Goal: Navigation & Orientation: Find specific page/section

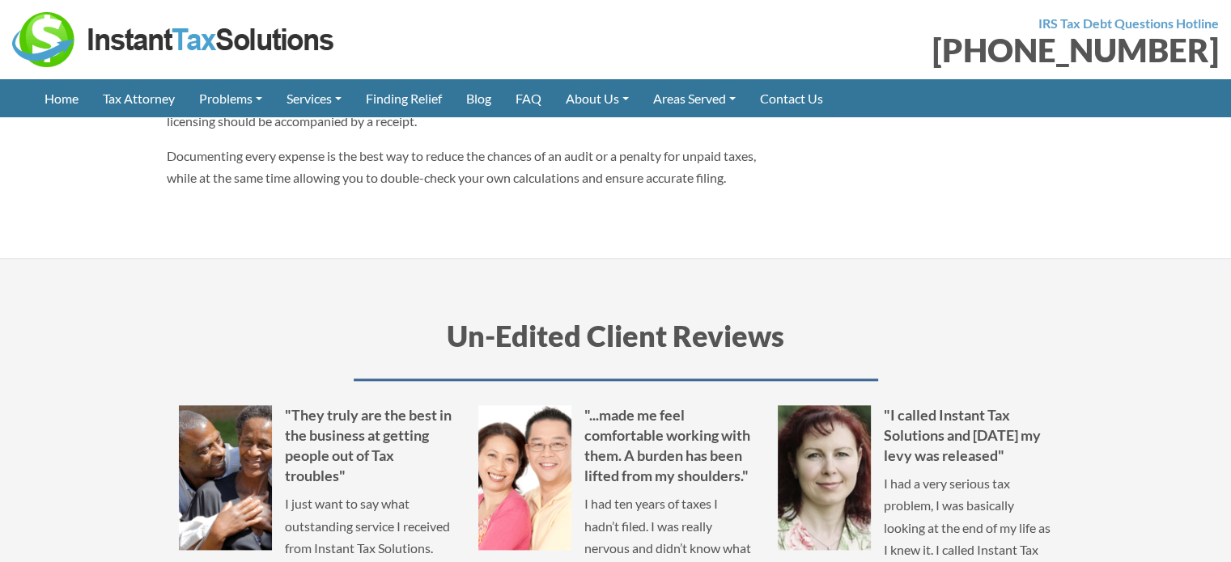
scroll to position [2266, 0]
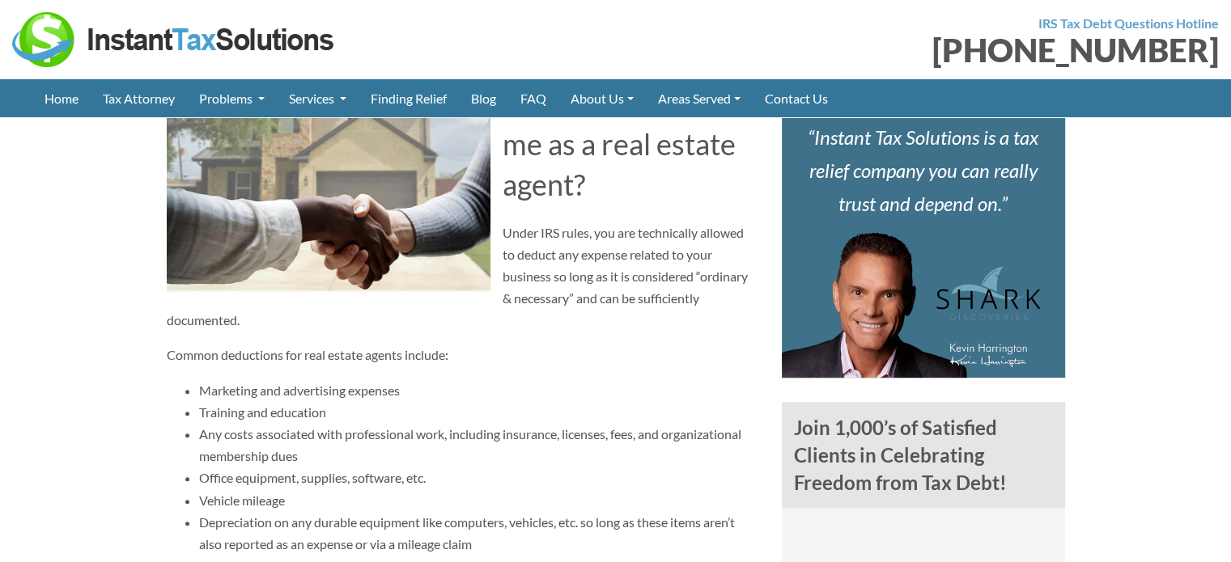
scroll to position [971, 0]
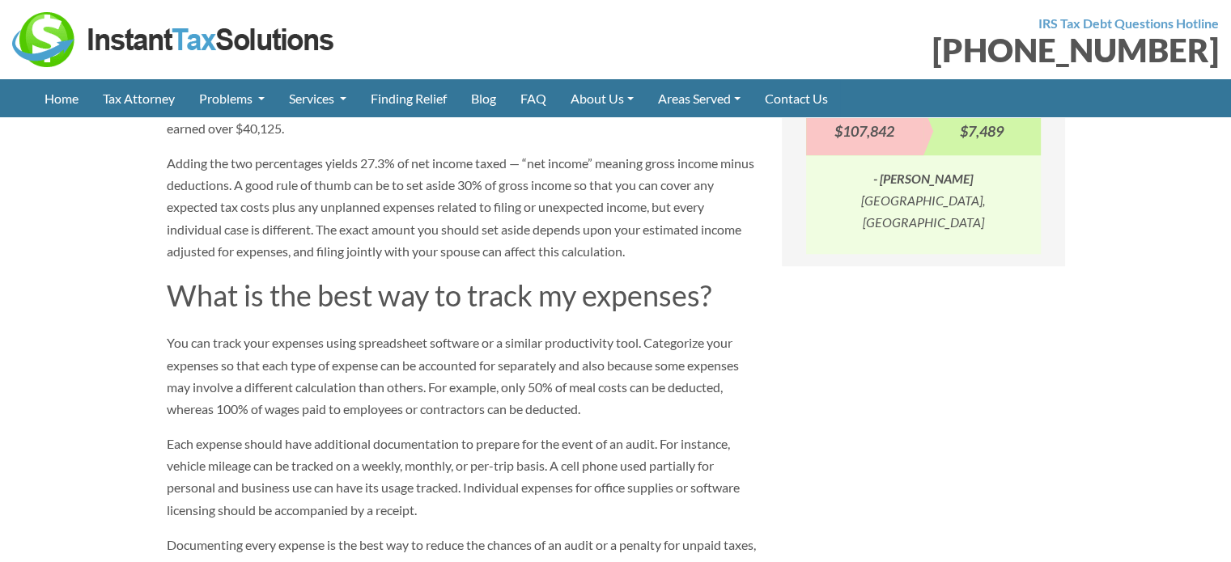
scroll to position [1619, 0]
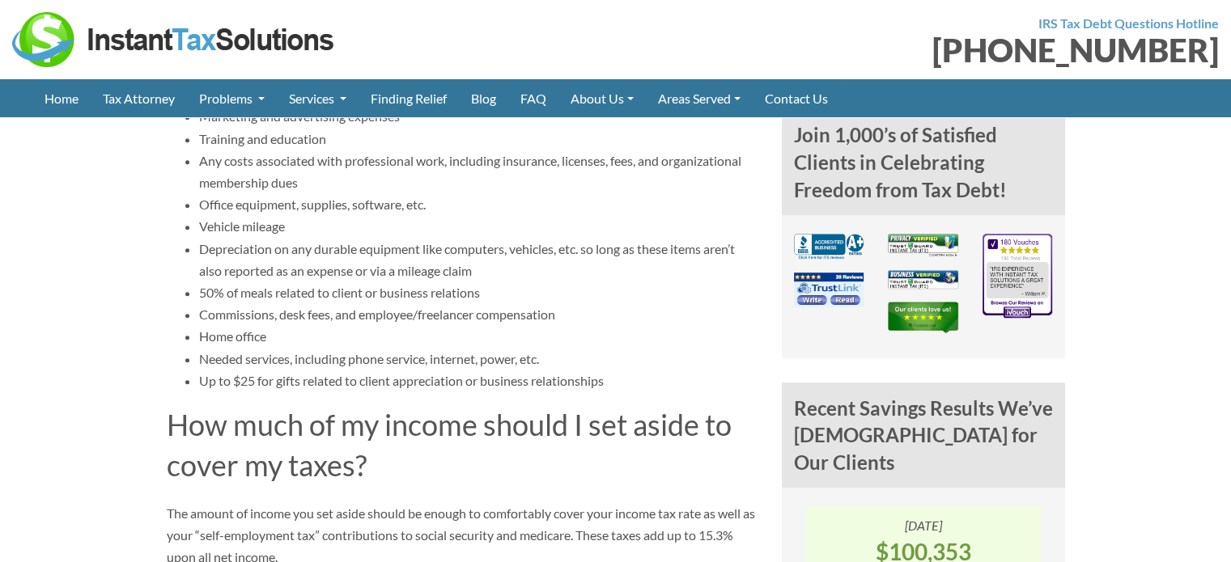
scroll to position [1295, 0]
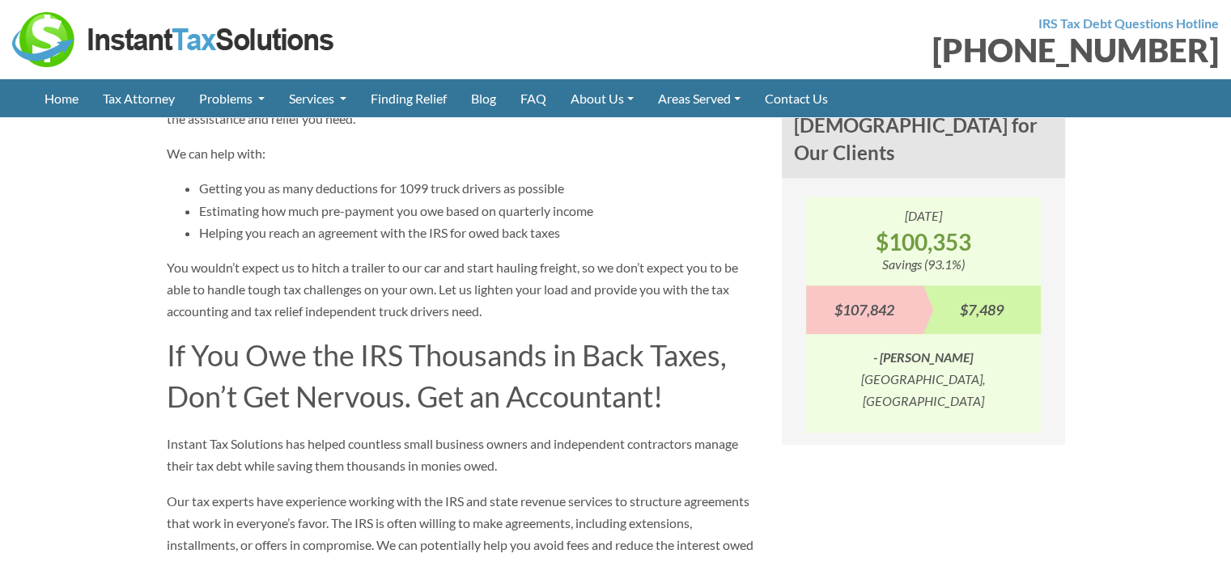
scroll to position [1619, 0]
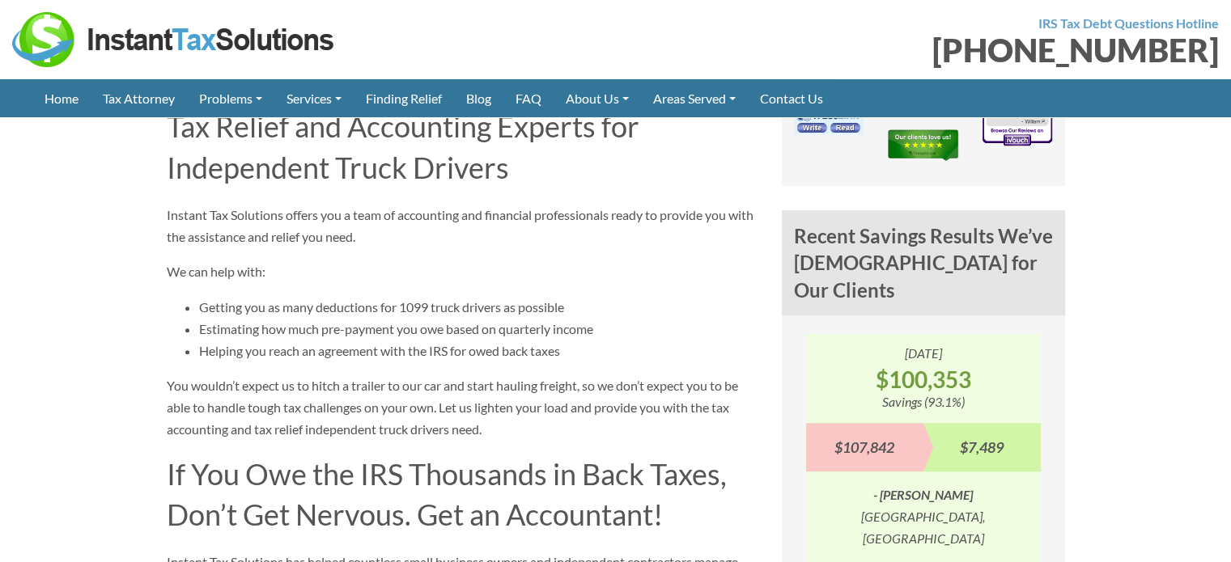
scroll to position [1538, 0]
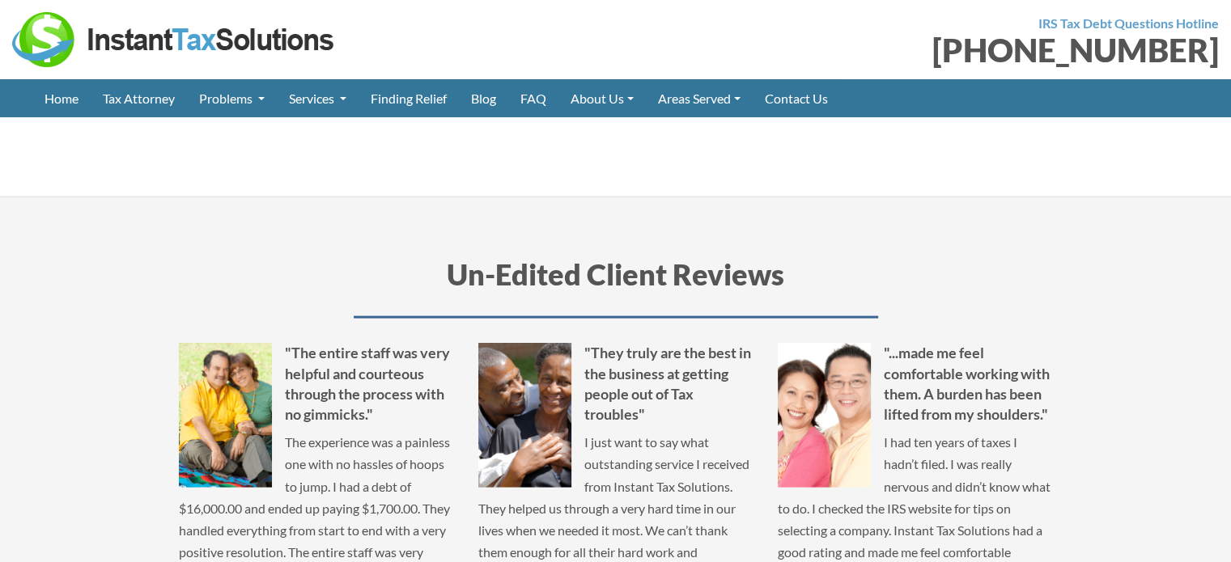
scroll to position [3561, 0]
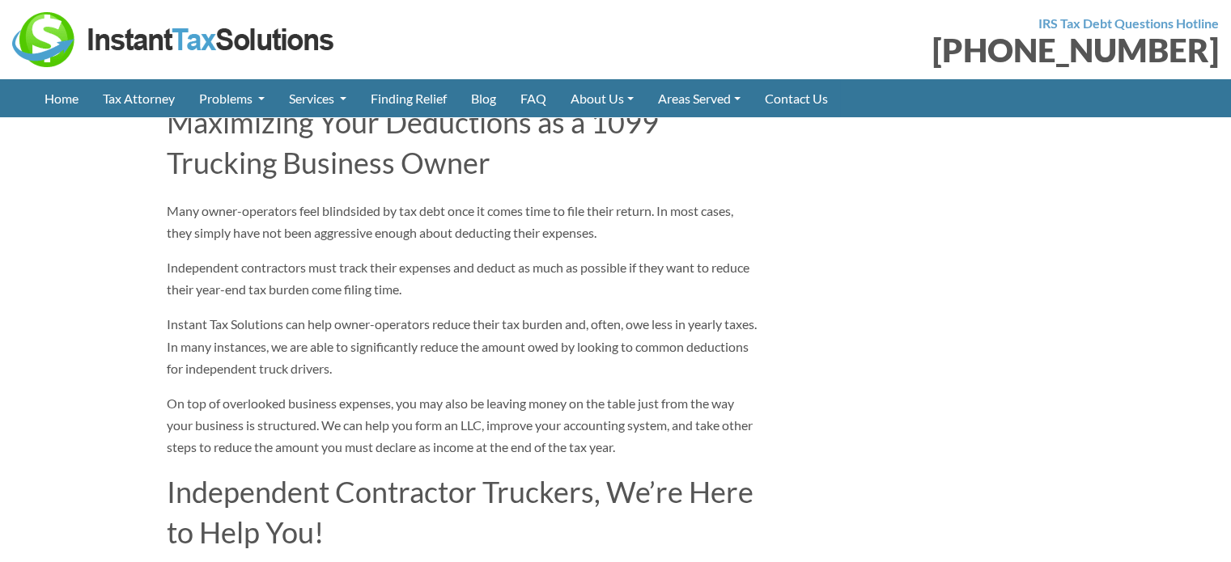
scroll to position [2428, 0]
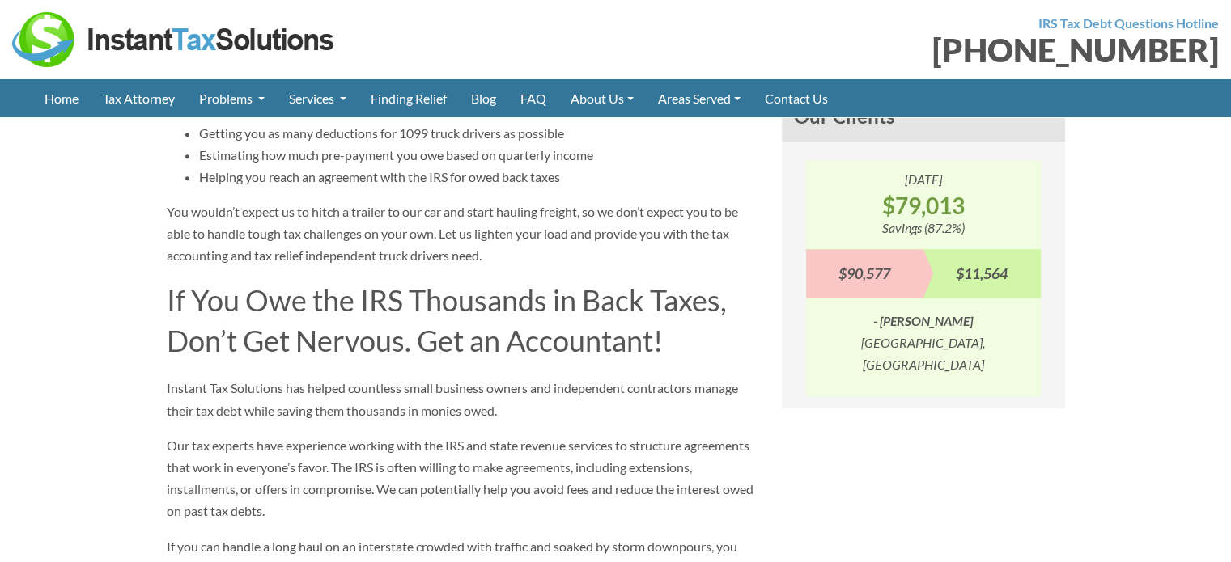
scroll to position [1699, 0]
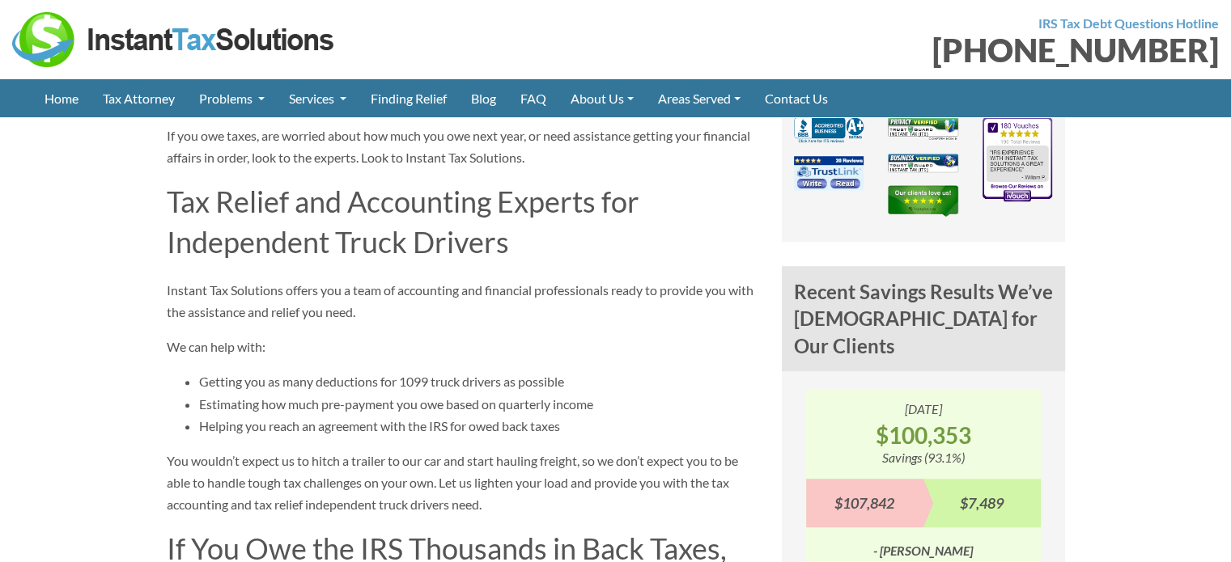
scroll to position [1376, 0]
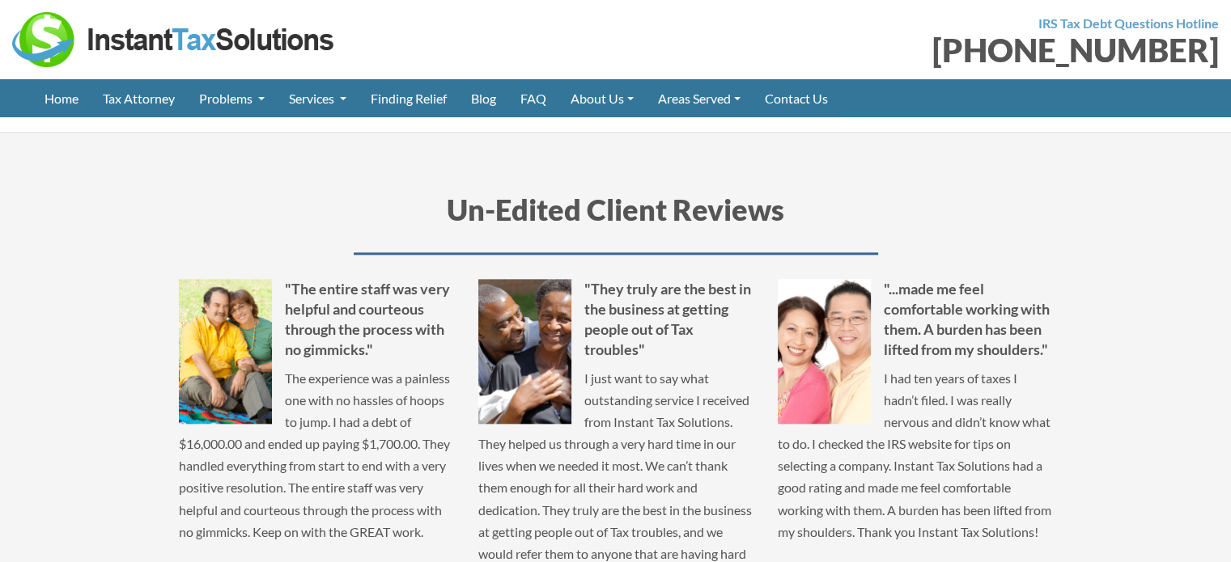
scroll to position [1780, 0]
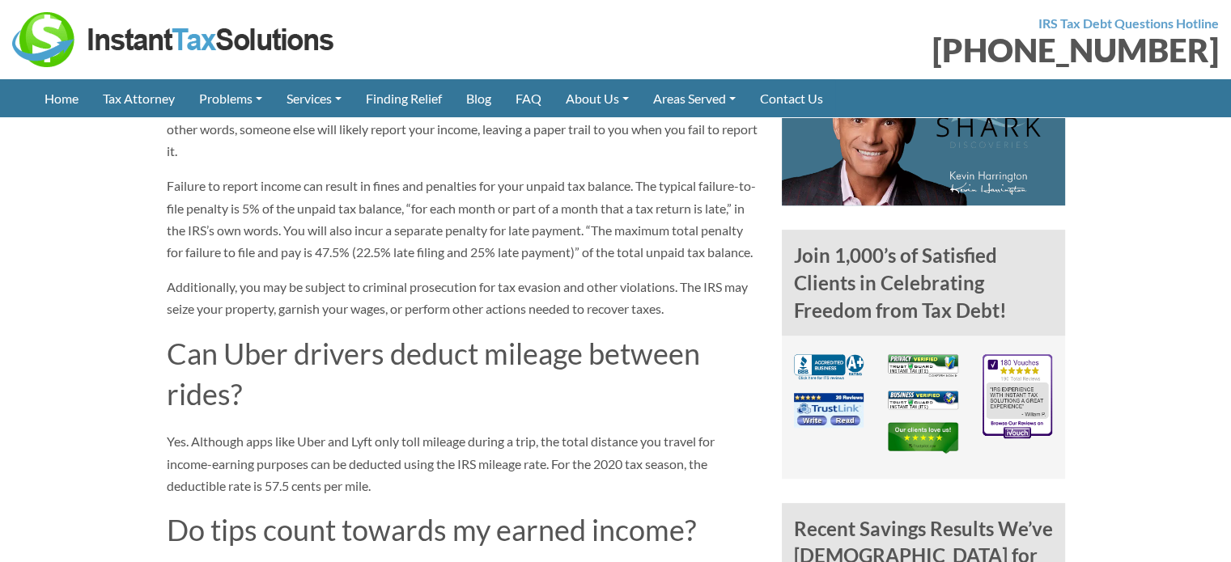
scroll to position [647, 0]
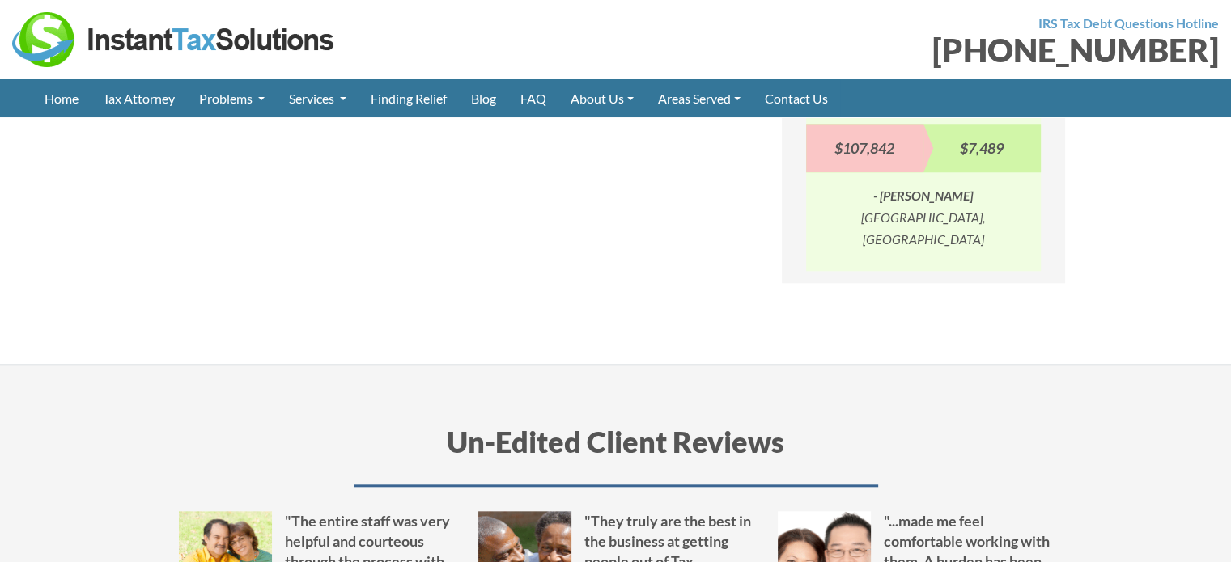
scroll to position [1699, 0]
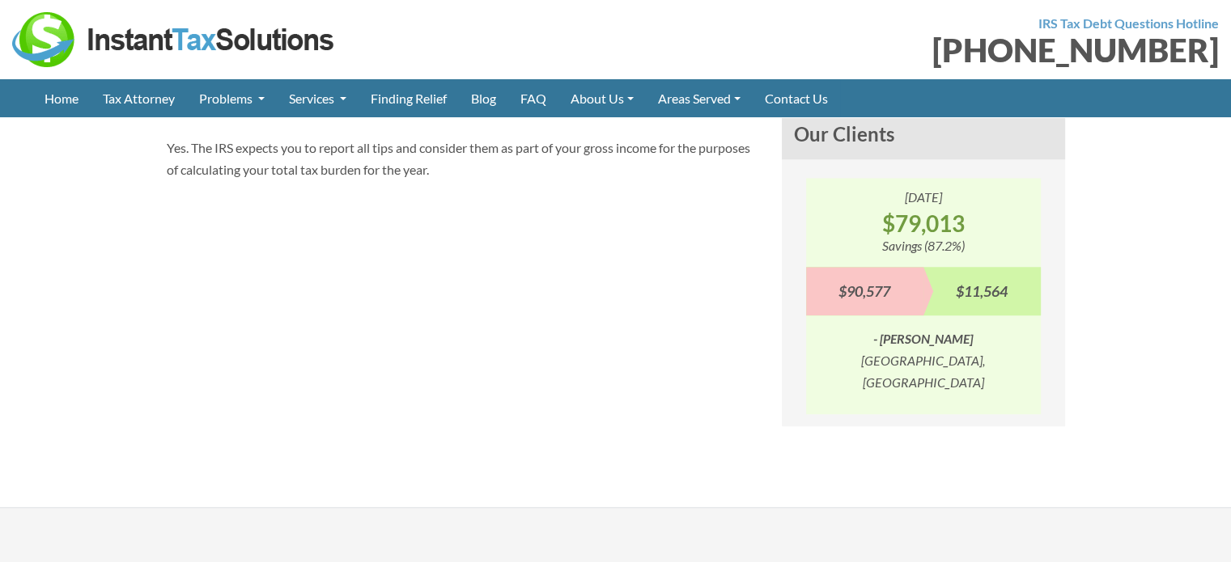
scroll to position [1538, 0]
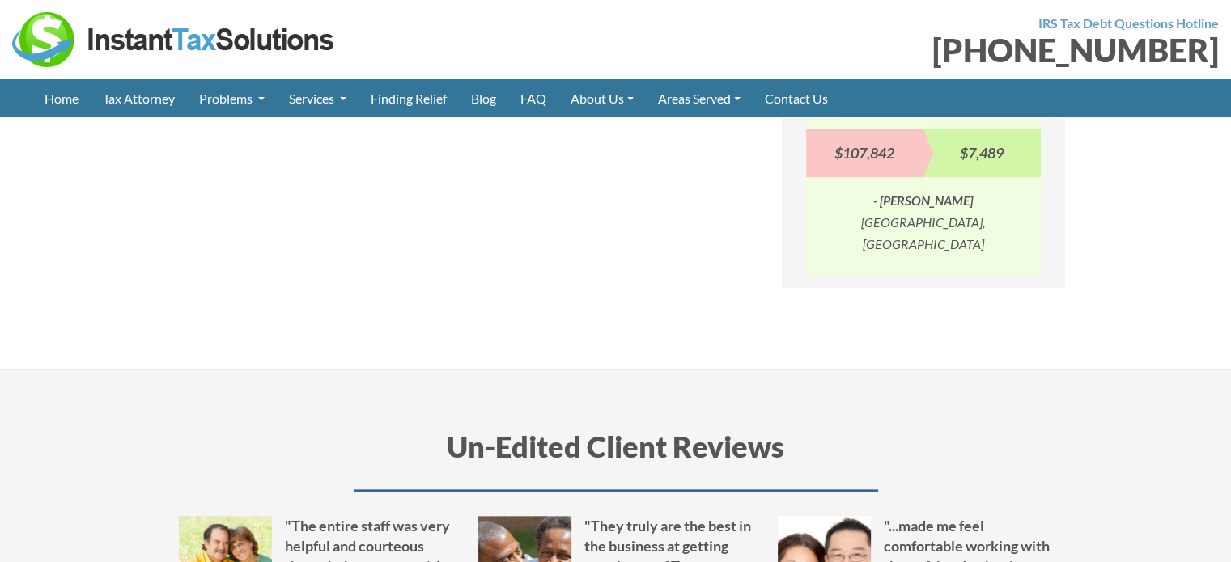
scroll to position [1780, 0]
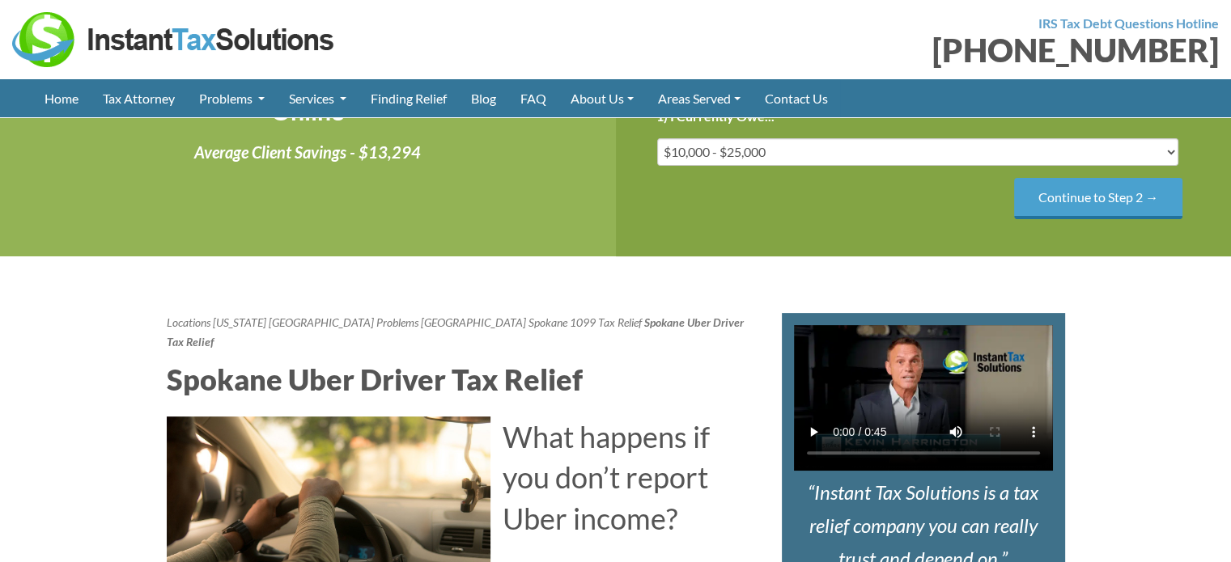
scroll to position [405, 0]
